Goal: Task Accomplishment & Management: Use online tool/utility

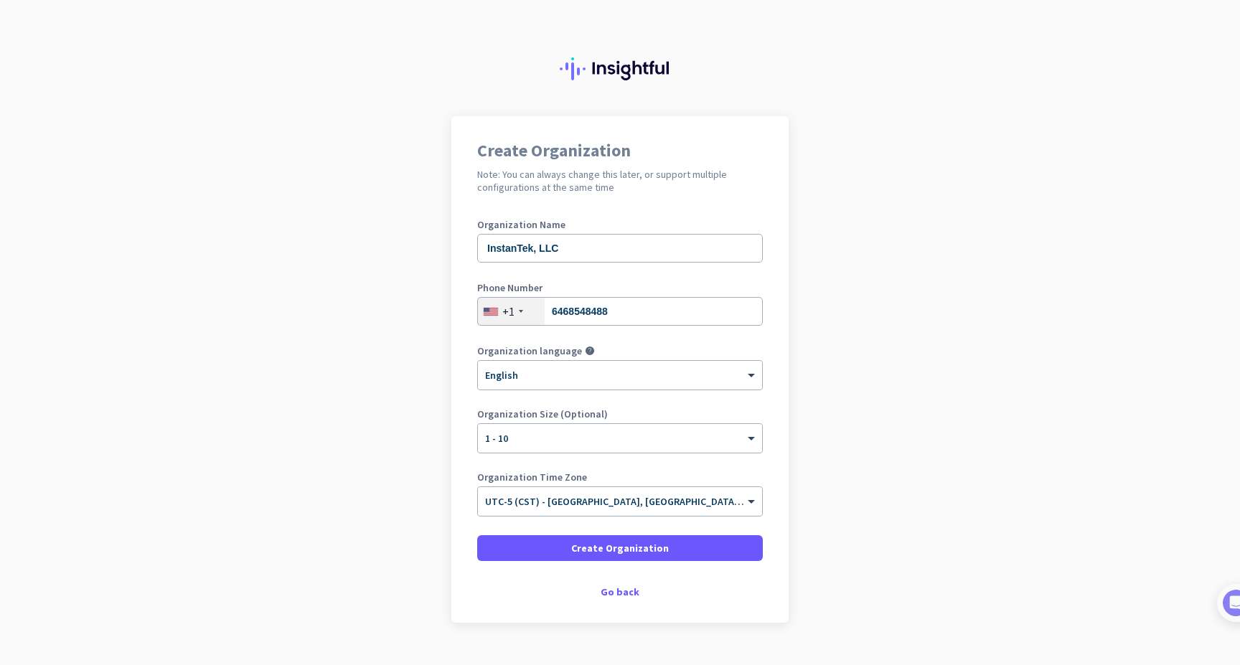
click at [558, 527] on div "Organization Time Zone × UTC-5 (CST) - Chicago, Houston, San Antonio, Dallas" at bounding box center [620, 500] width 286 height 57
click at [558, 546] on span at bounding box center [620, 548] width 286 height 34
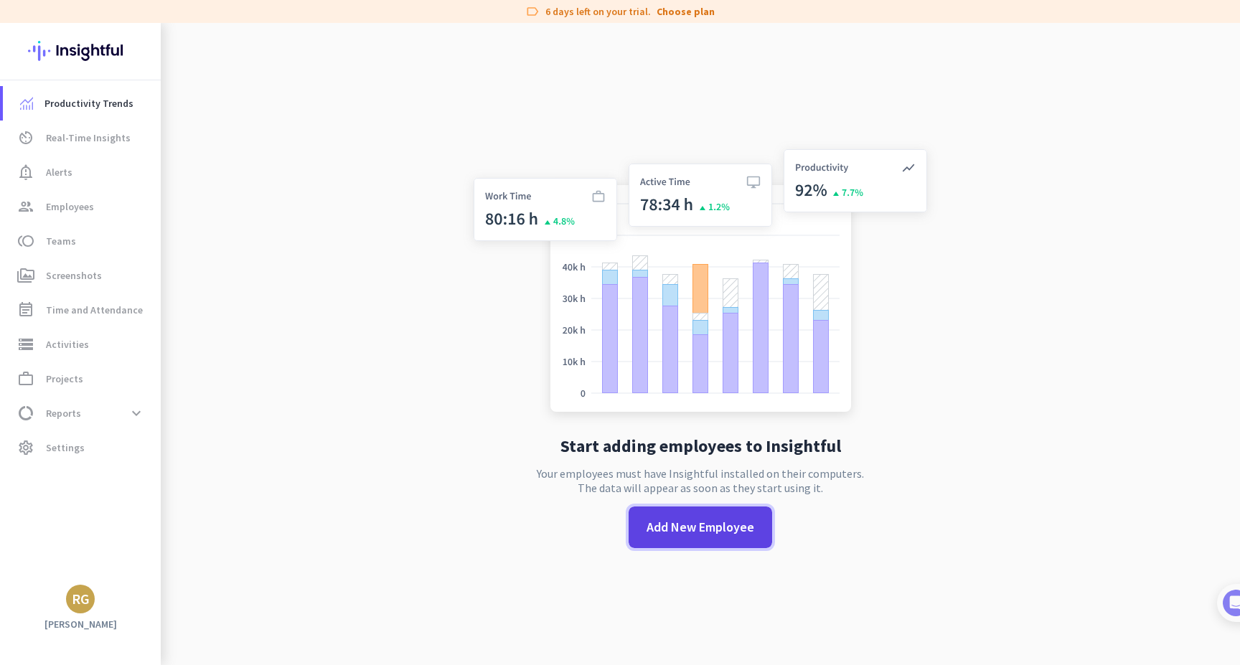
click at [680, 539] on span at bounding box center [701, 527] width 144 height 34
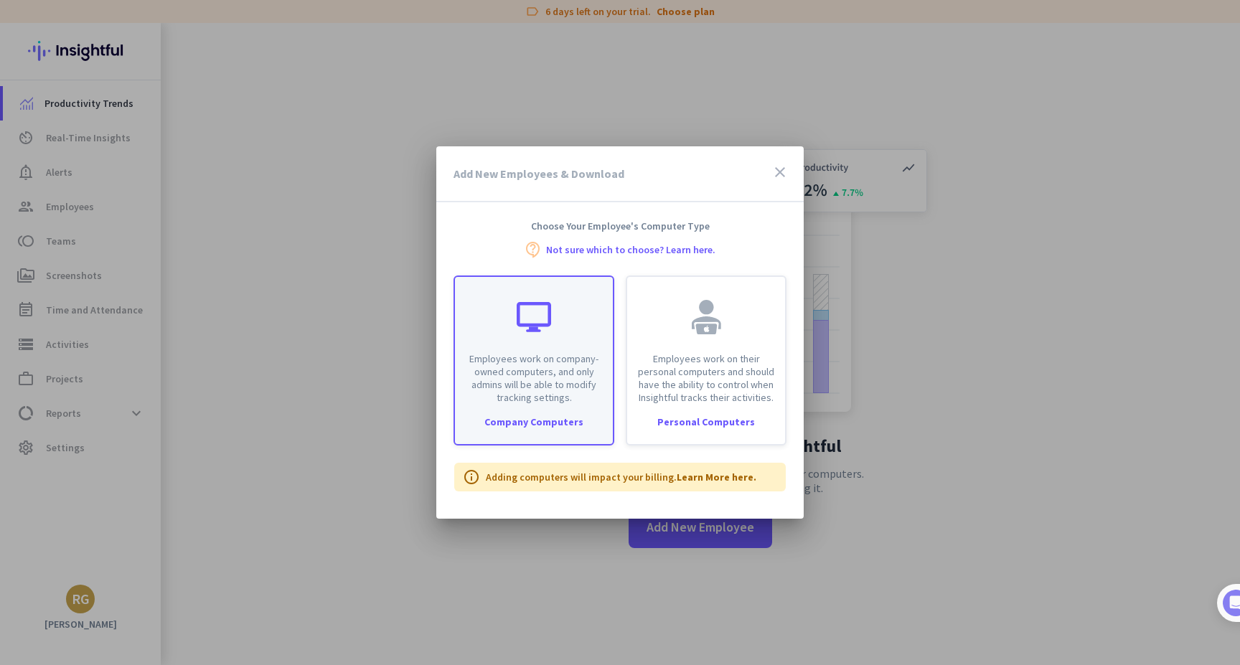
click at [496, 423] on div "Company Computers" at bounding box center [534, 422] width 158 height 10
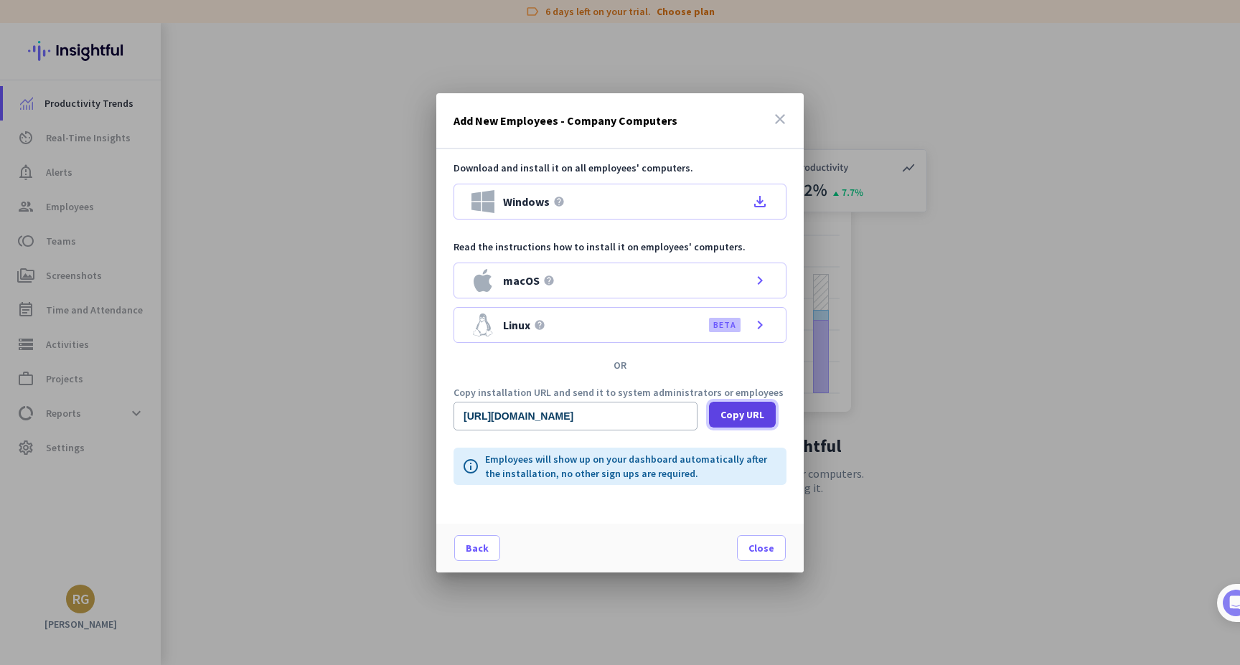
click at [741, 413] on span "Copy URL" at bounding box center [743, 415] width 44 height 14
click at [743, 408] on span "Copy URL" at bounding box center [743, 415] width 44 height 14
click at [711, 413] on span at bounding box center [742, 415] width 67 height 34
click at [711, 413] on div "done Copied" at bounding box center [747, 416] width 76 height 29
click at [766, 546] on span "Close" at bounding box center [762, 548] width 26 height 14
